Goal: Information Seeking & Learning: Learn about a topic

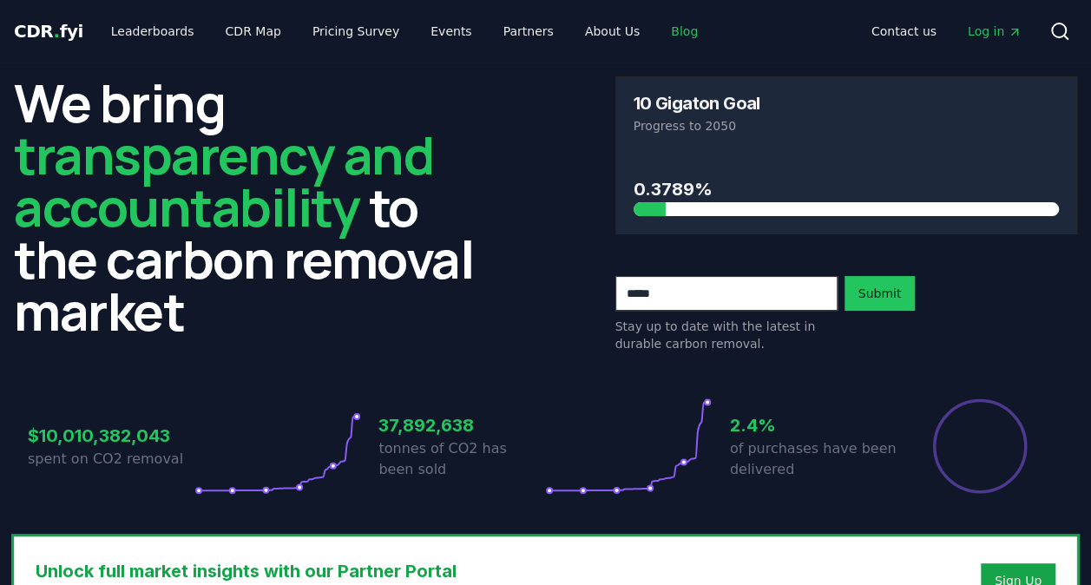
click at [657, 30] on link "Blog" at bounding box center [684, 31] width 55 height 31
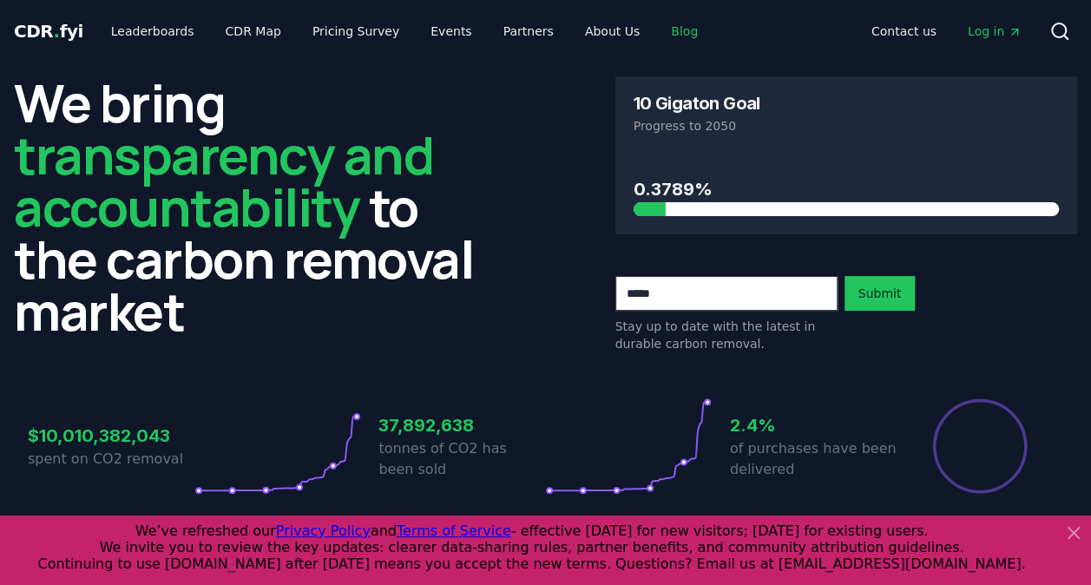
click at [661, 31] on link "Blog" at bounding box center [684, 31] width 55 height 31
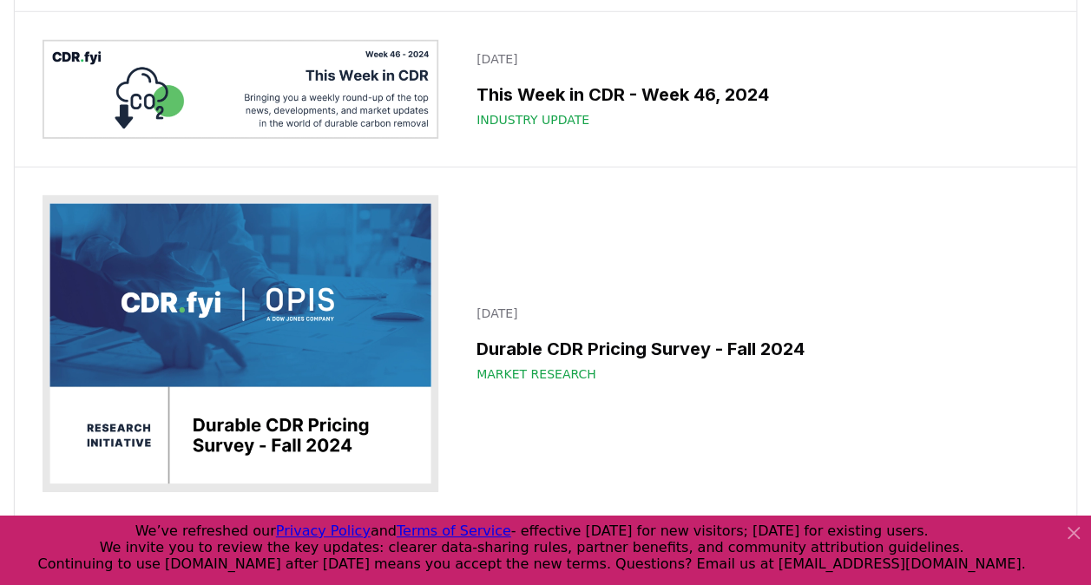
scroll to position [16054, 0]
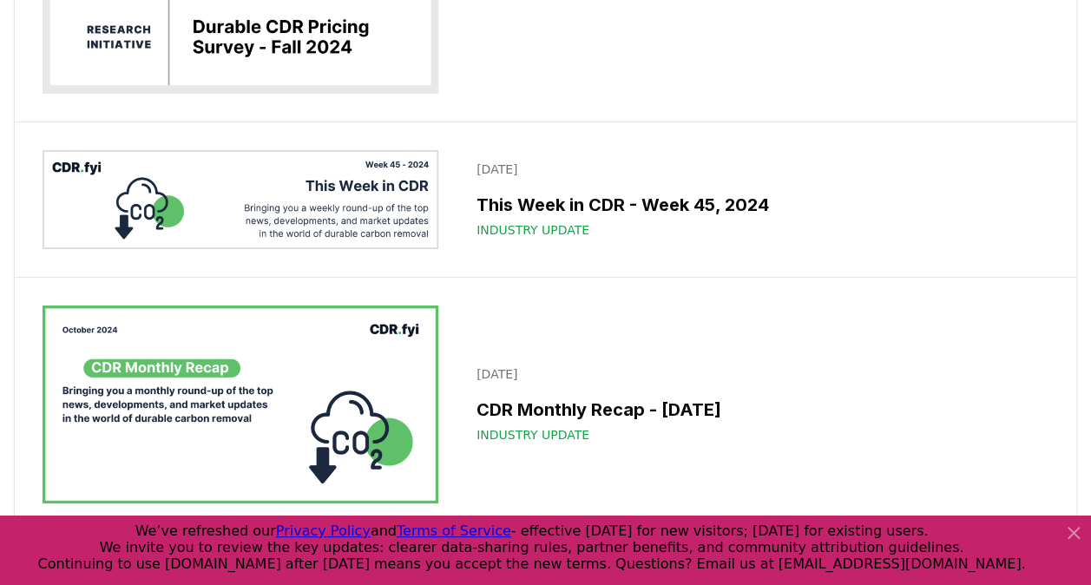
click at [1071, 533] on icon at bounding box center [1073, 533] width 10 height 10
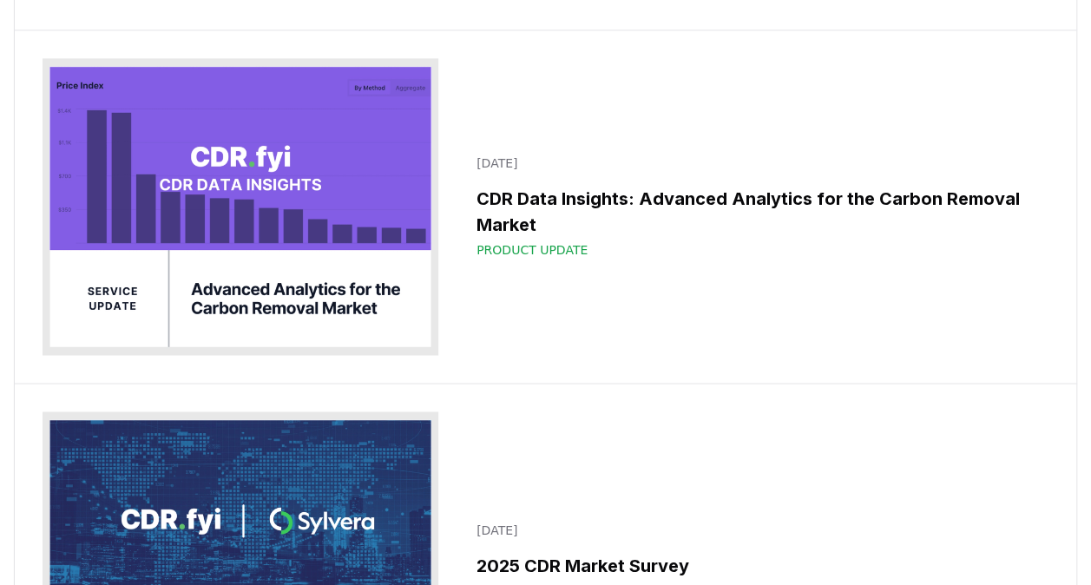
scroll to position [14318, 0]
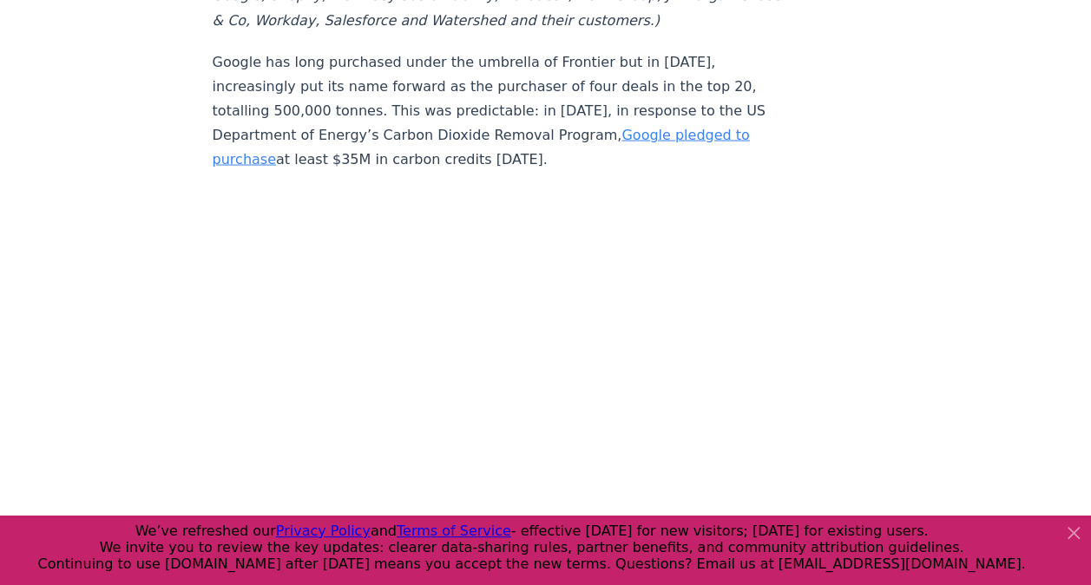
scroll to position [4860, 0]
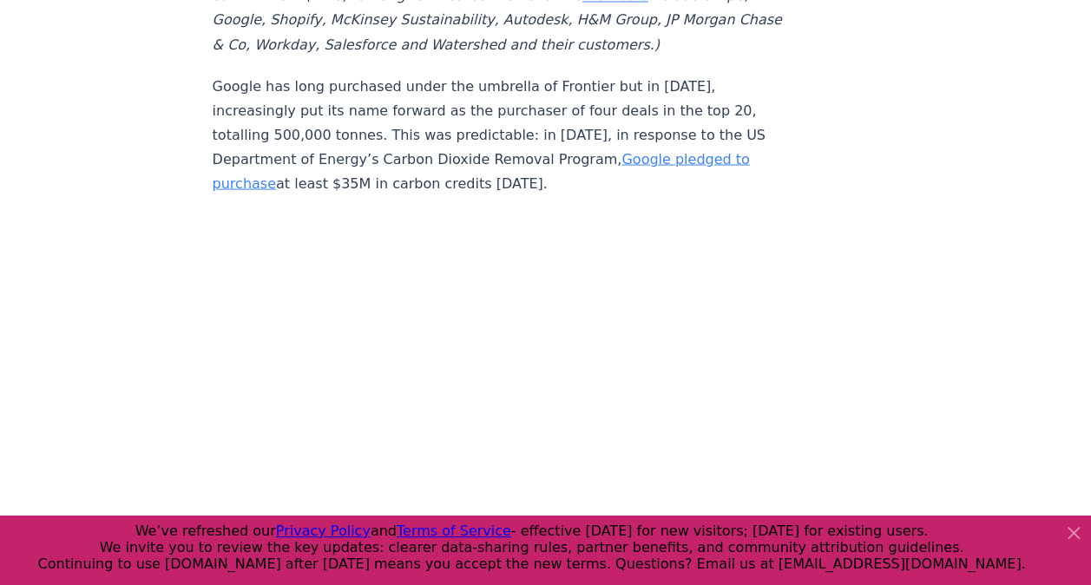
click at [1076, 518] on div at bounding box center [545, 550] width 1091 height 69
click at [1074, 524] on icon at bounding box center [1073, 532] width 21 height 21
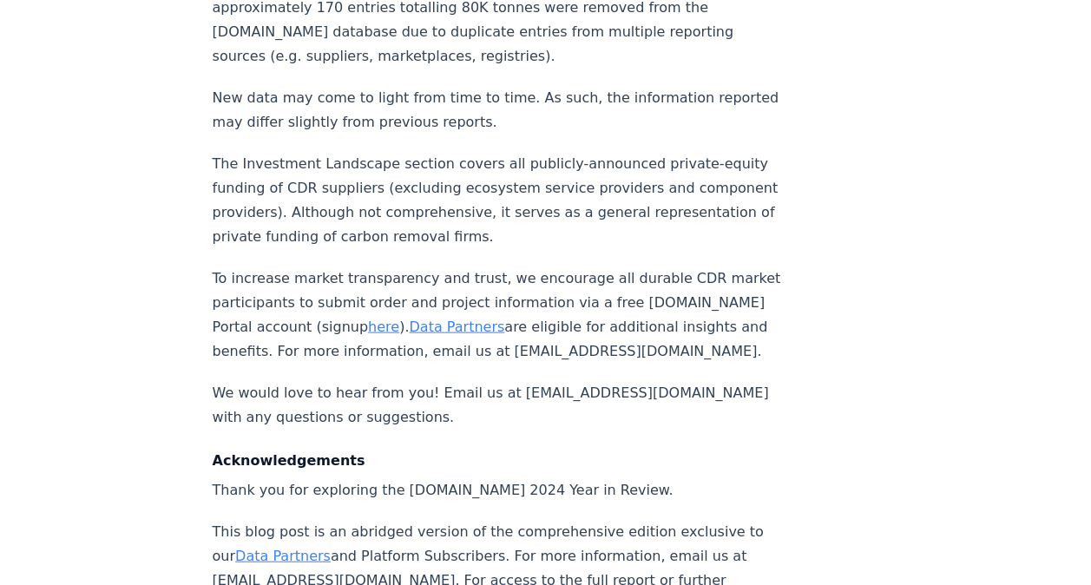
scroll to position [18623, 0]
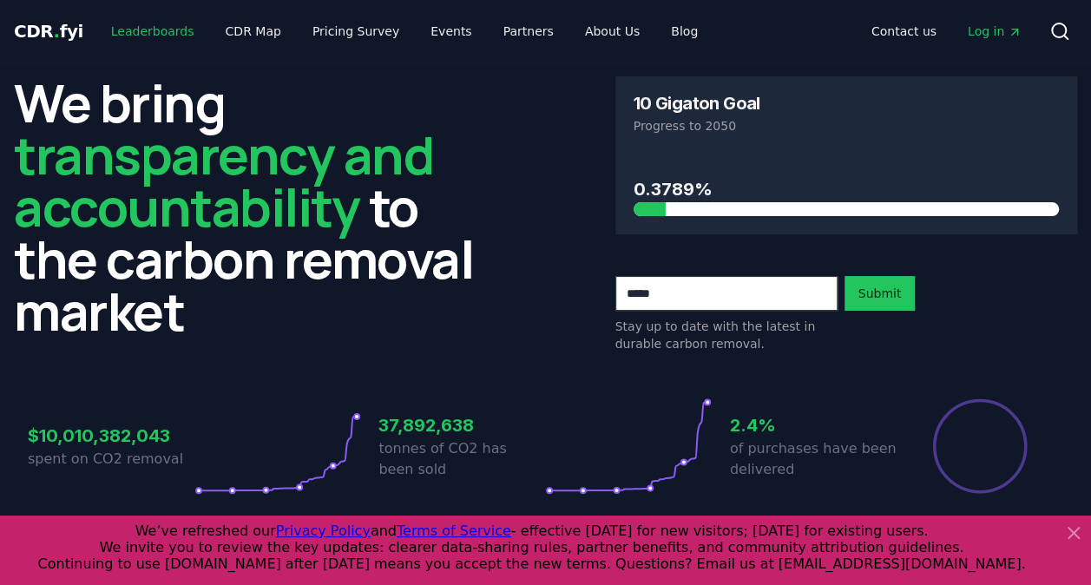
click at [155, 23] on link "Leaderboards" at bounding box center [152, 31] width 111 height 31
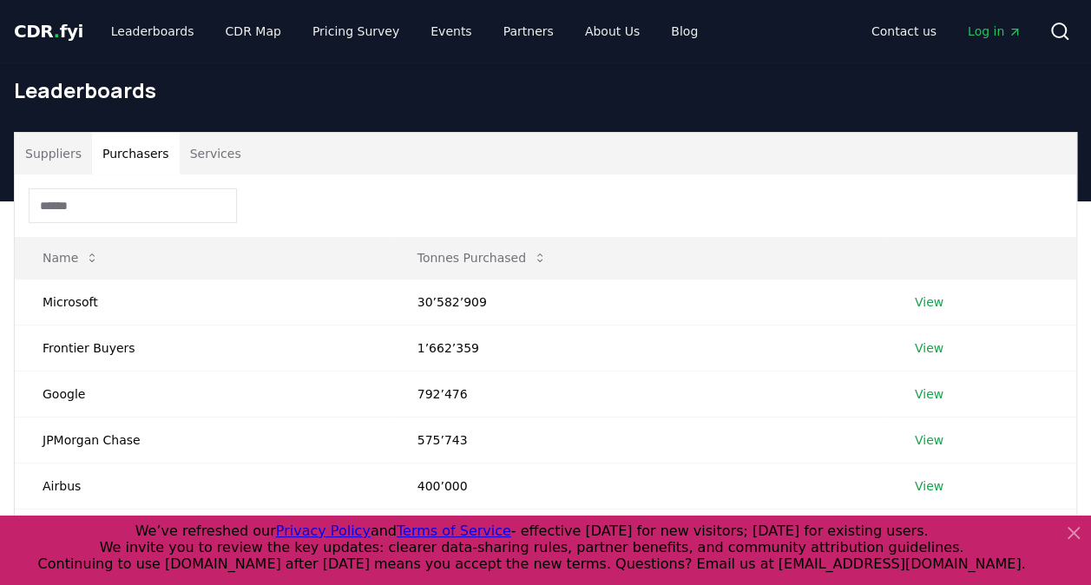
click at [156, 167] on button "Purchasers" at bounding box center [136, 154] width 88 height 42
click at [43, 35] on span "CDR . fyi" at bounding box center [48, 31] width 69 height 21
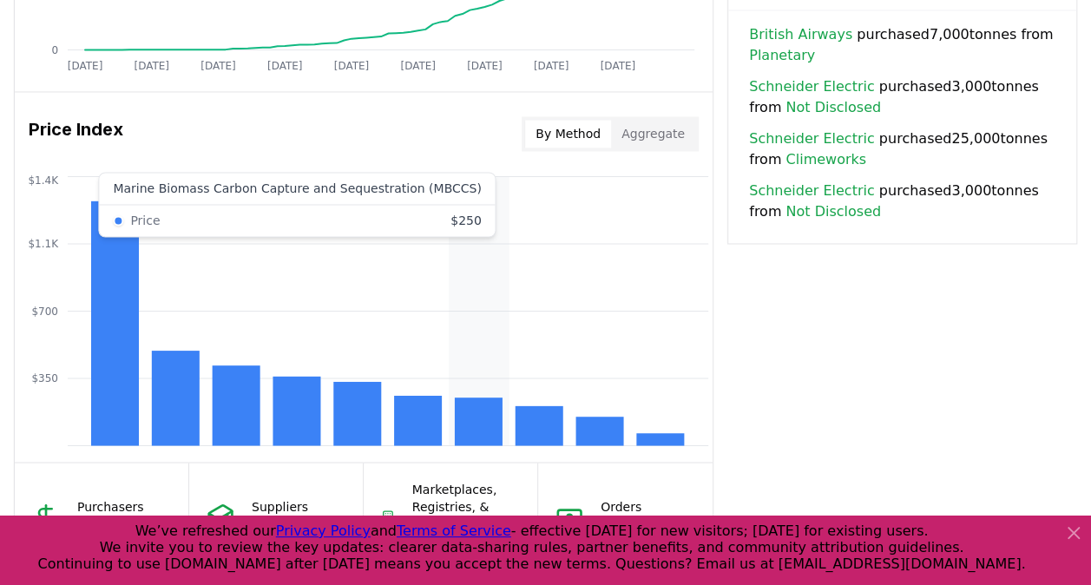
scroll to position [1338, 0]
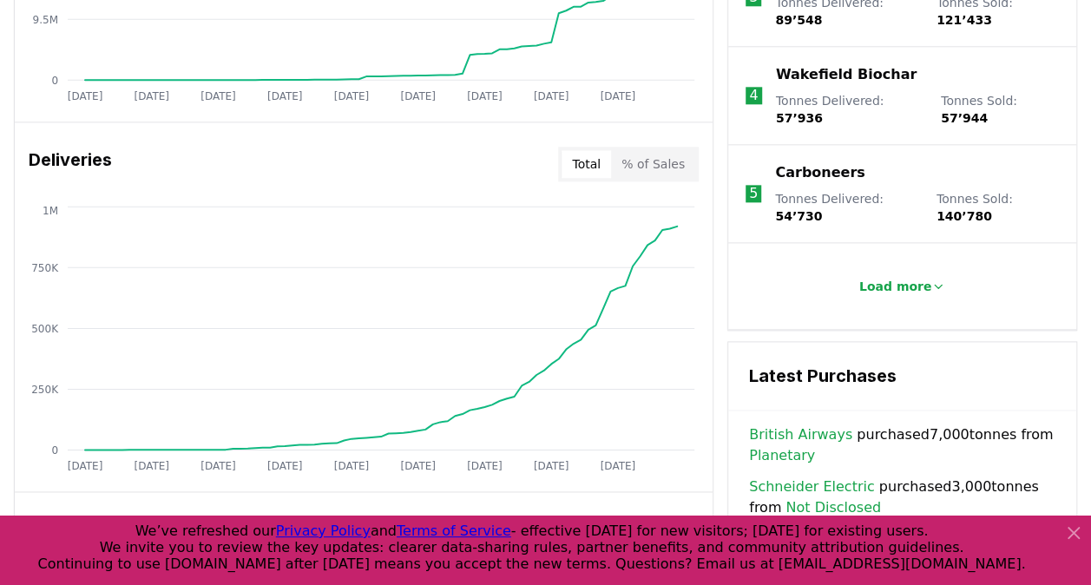
scroll to position [1128, 0]
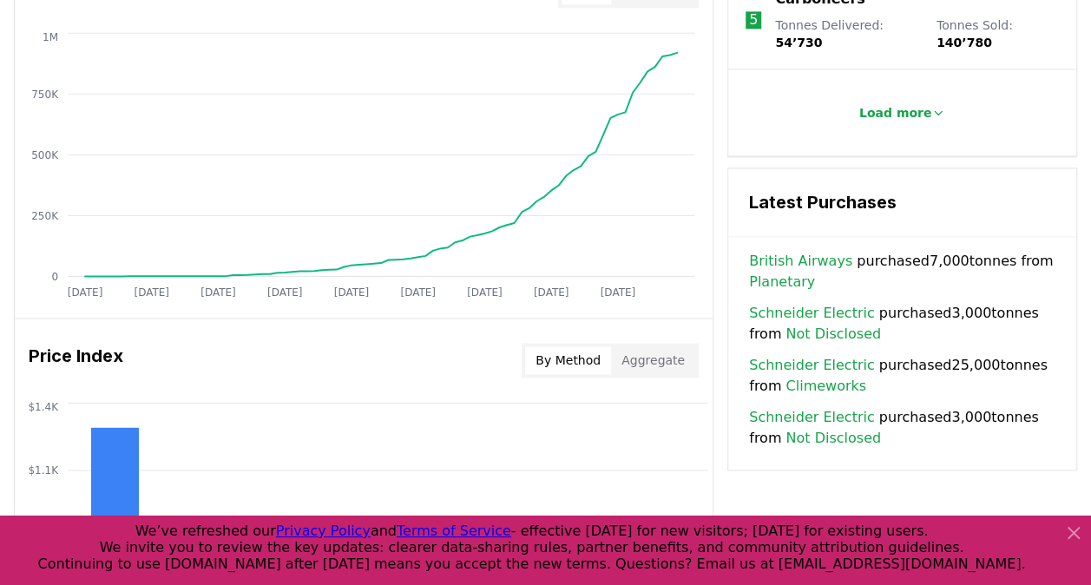
click at [642, 375] on div "By Method Aggregate" at bounding box center [610, 360] width 177 height 35
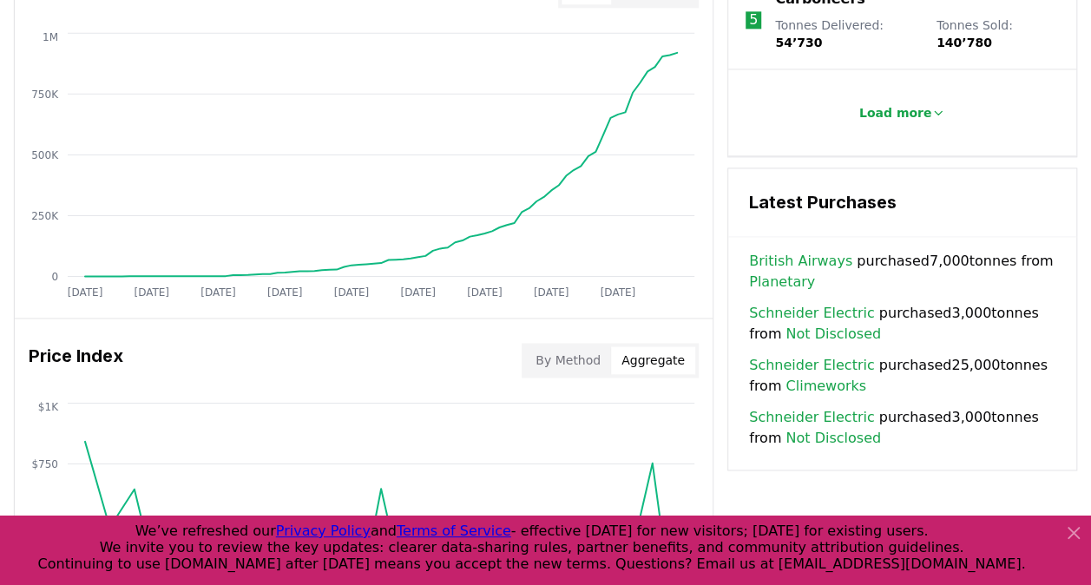
click at [643, 365] on button "Aggregate" at bounding box center [653, 360] width 84 height 28
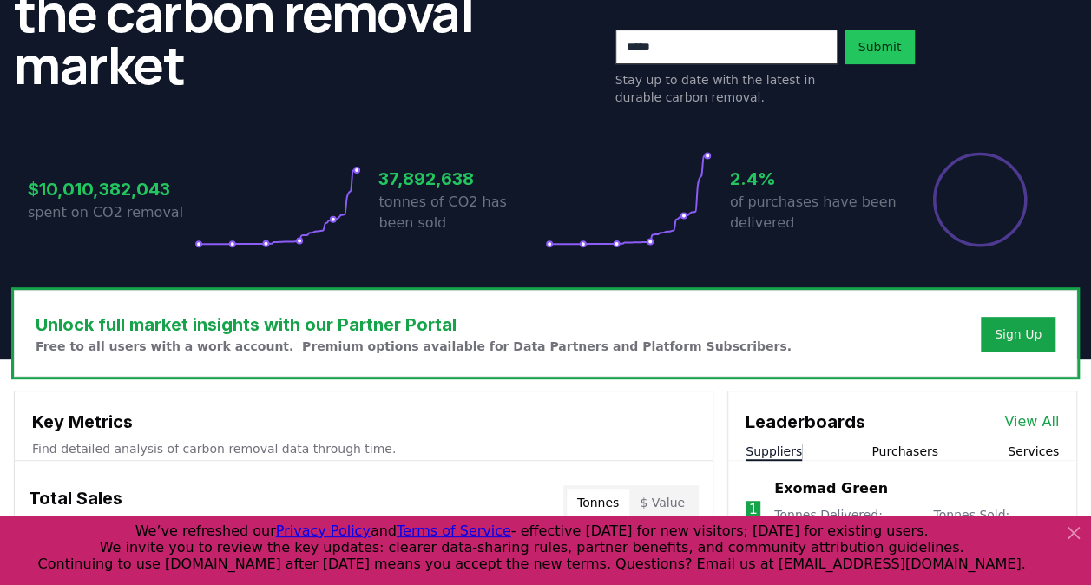
scroll to position [0, 0]
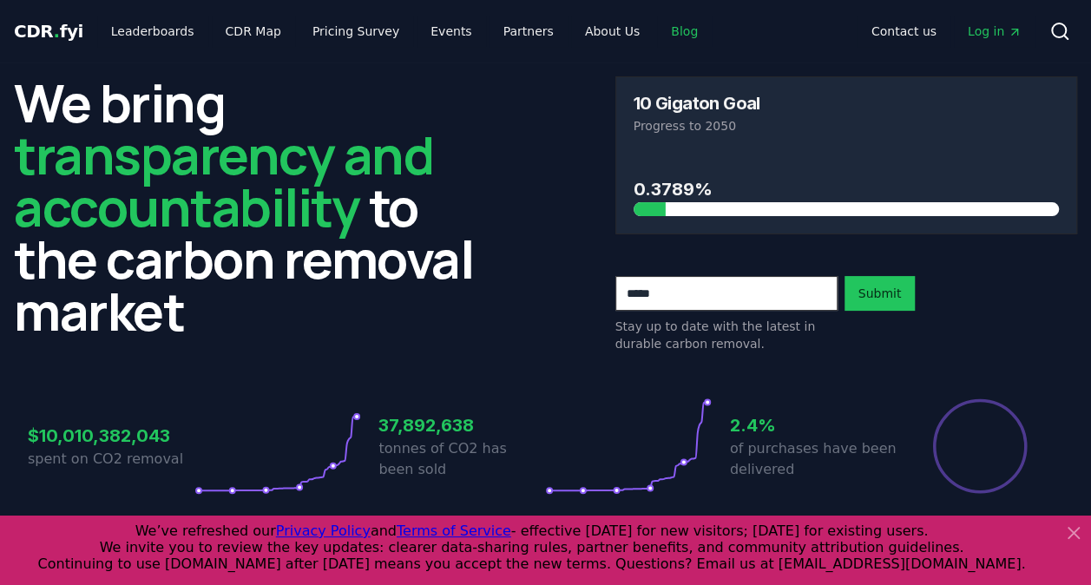
click at [657, 26] on link "Blog" at bounding box center [684, 31] width 55 height 31
click at [662, 30] on link "Blog" at bounding box center [684, 31] width 55 height 31
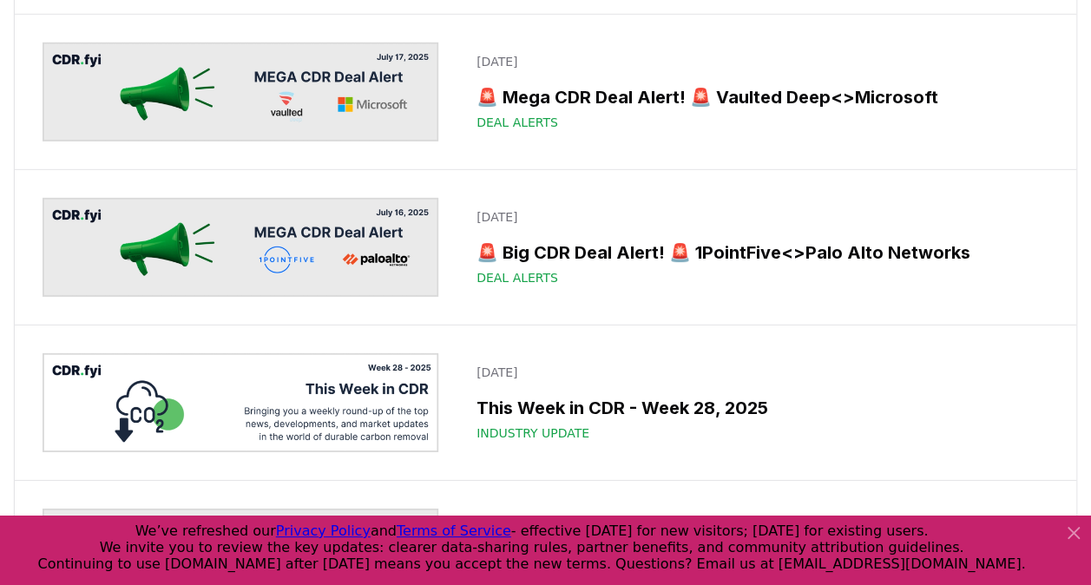
scroll to position [2517, 0]
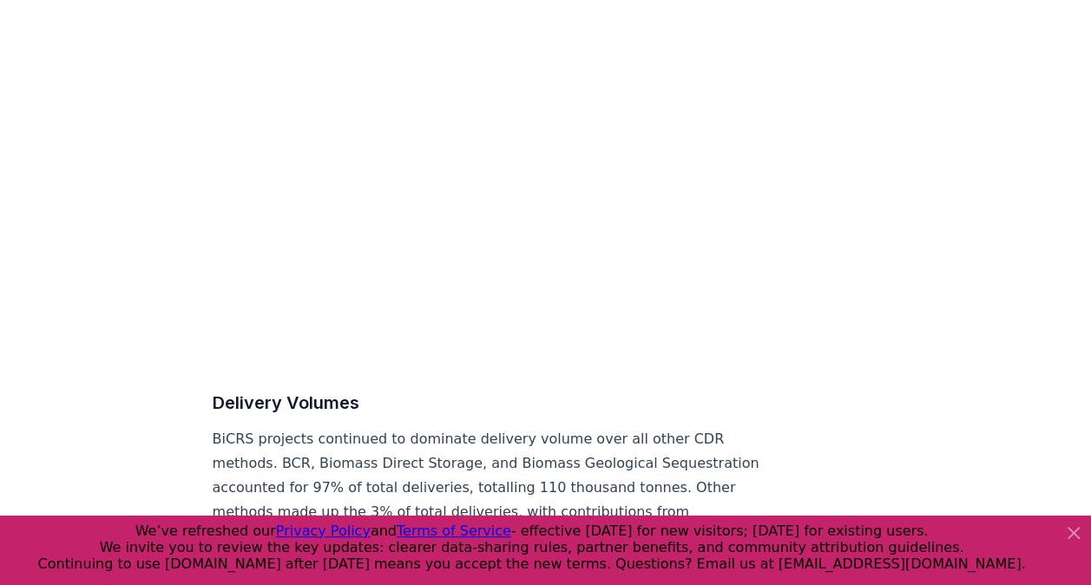
scroll to position [8536, 0]
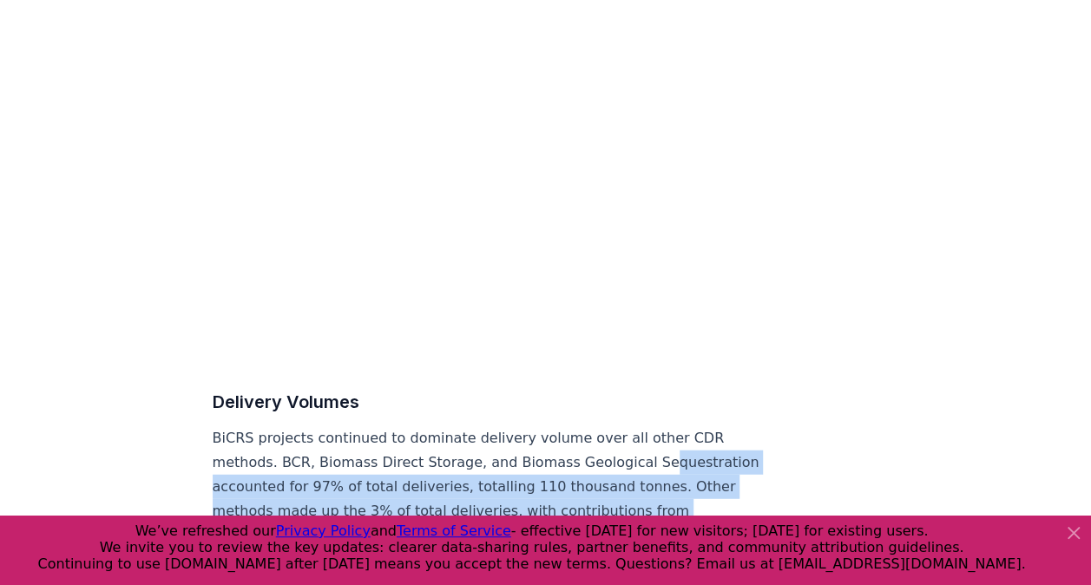
drag, startPoint x: 687, startPoint y: 366, endPoint x: 632, endPoint y: 249, distance: 129.7
click at [632, 426] on p "BiCRS projects continued to dominate delivery volume over all other CDR methods…" at bounding box center [500, 499] width 575 height 146
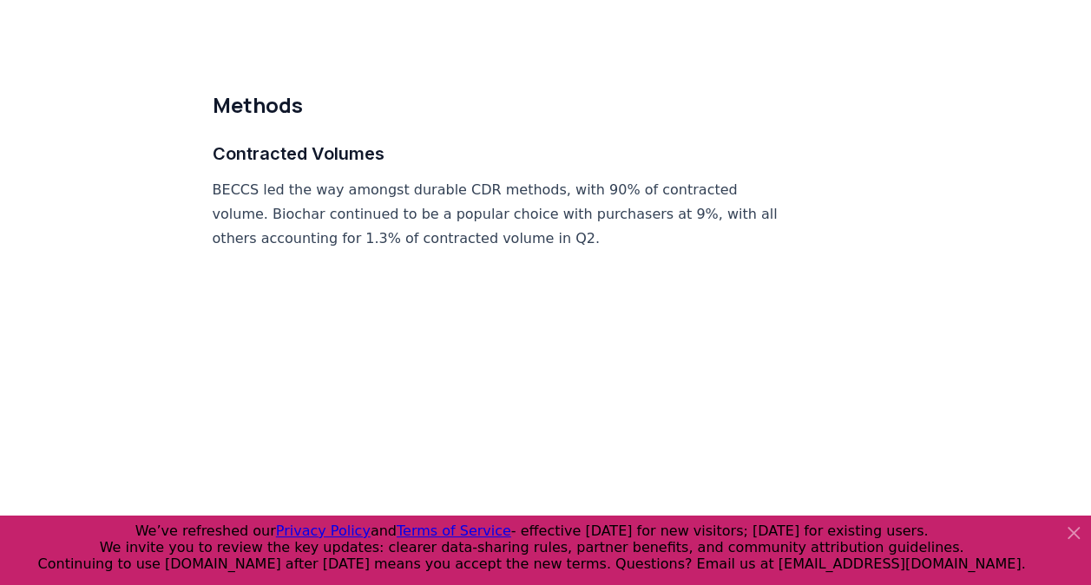
scroll to position [8130, 0]
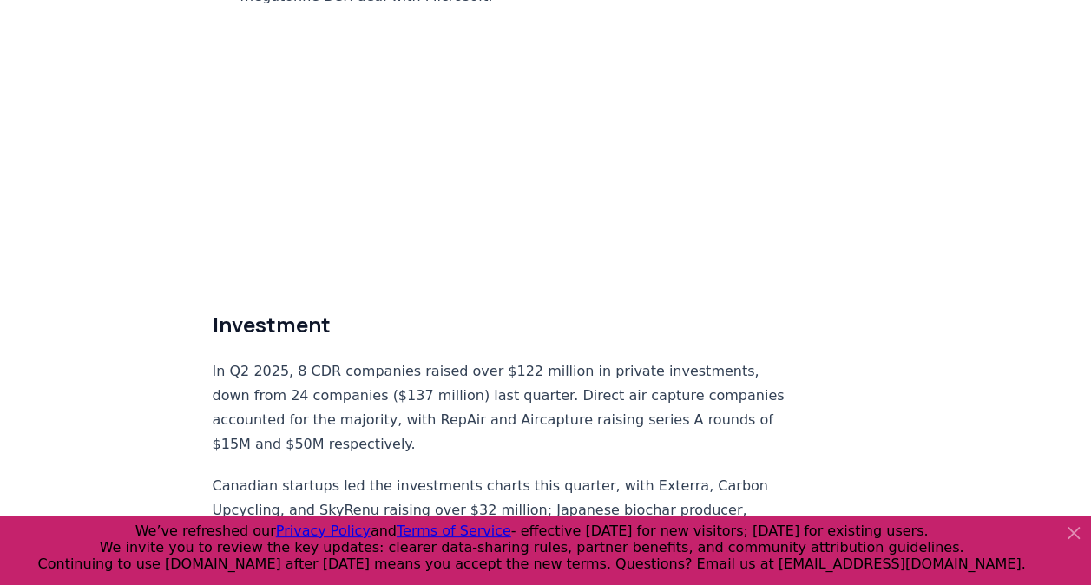
scroll to position [10232, 0]
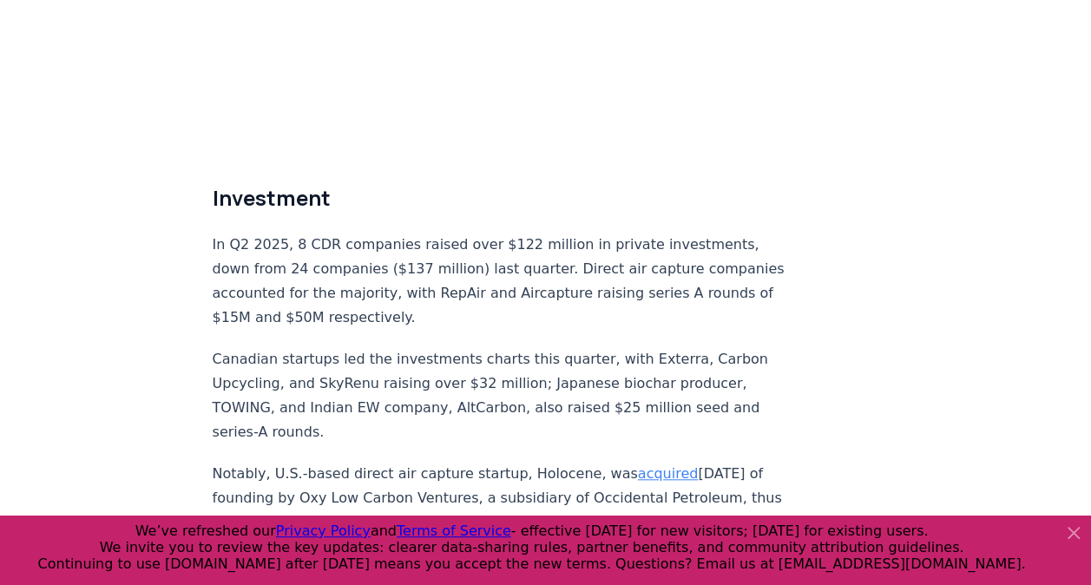
scroll to position [10363, 0]
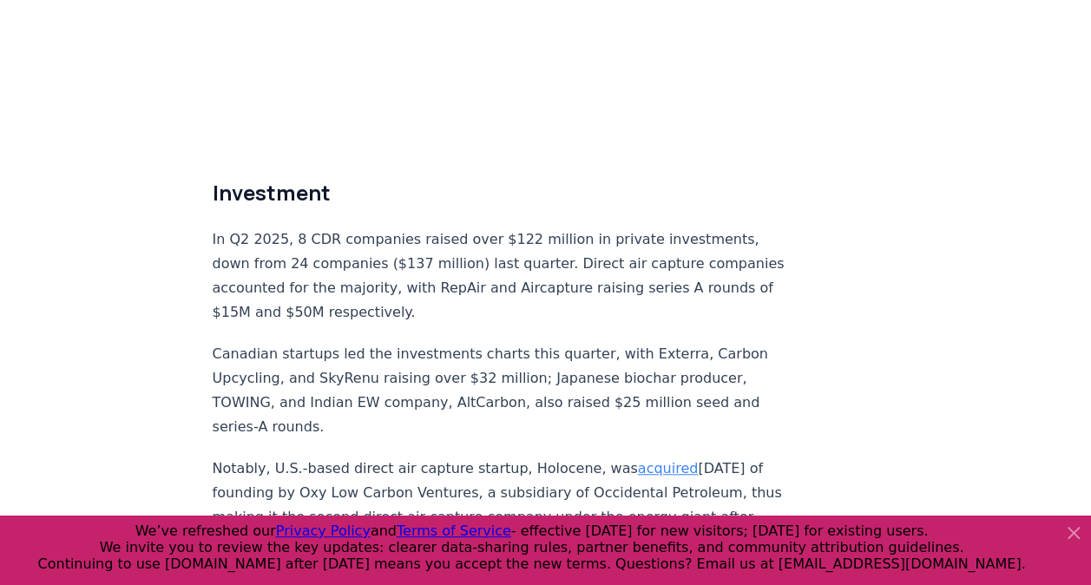
scroll to position [10366, 0]
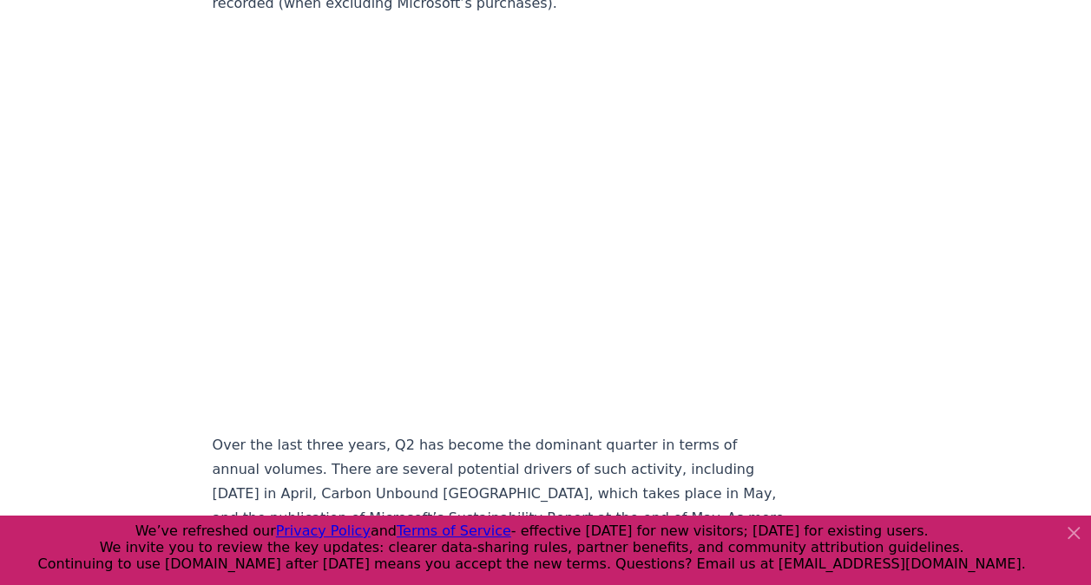
scroll to position [3102, 0]
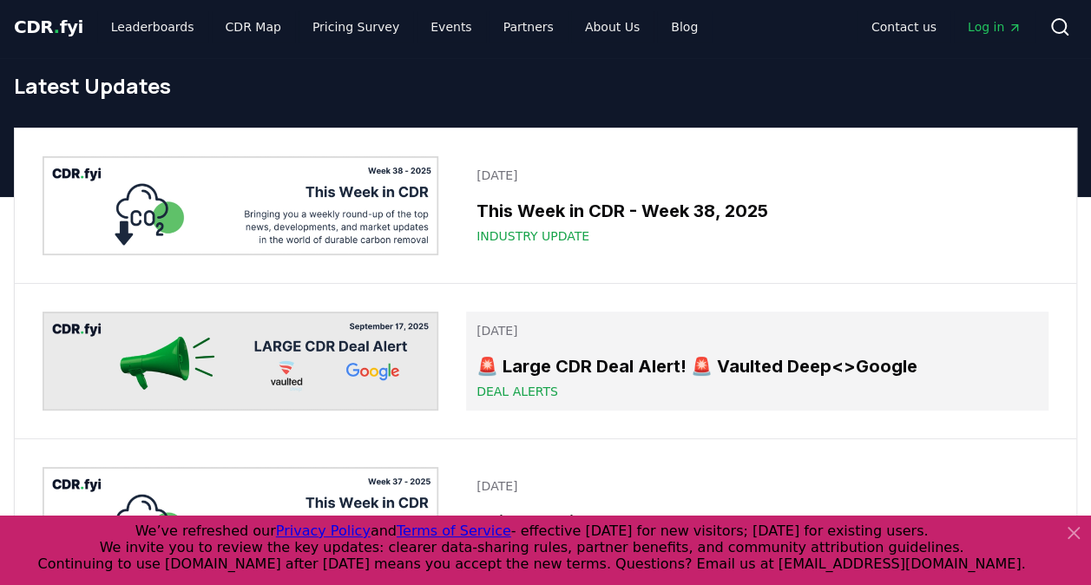
scroll to position [3, 0]
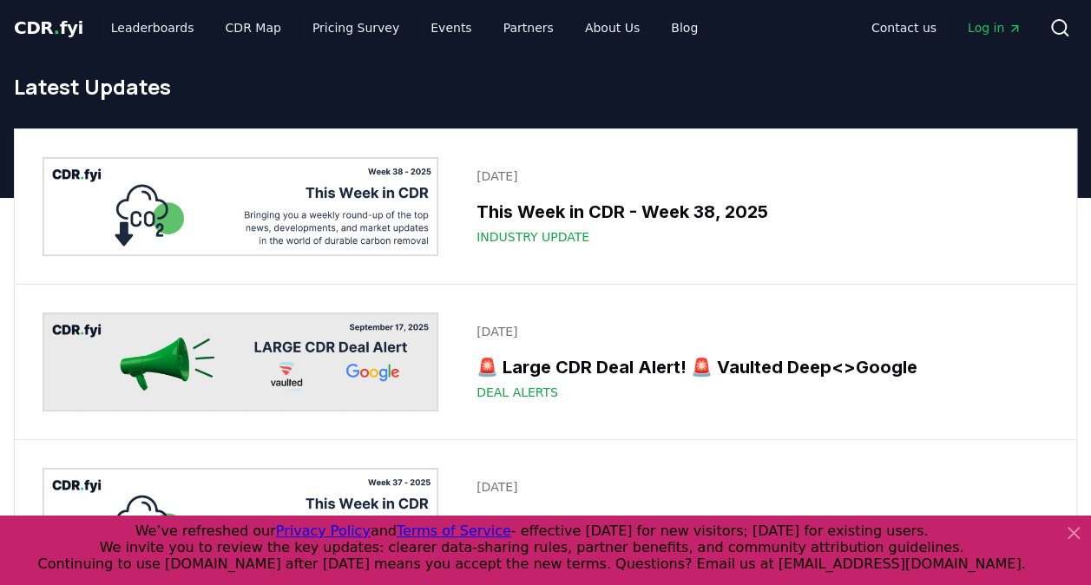
click at [972, 23] on span "Log in" at bounding box center [995, 27] width 54 height 17
